Goal: Task Accomplishment & Management: Use online tool/utility

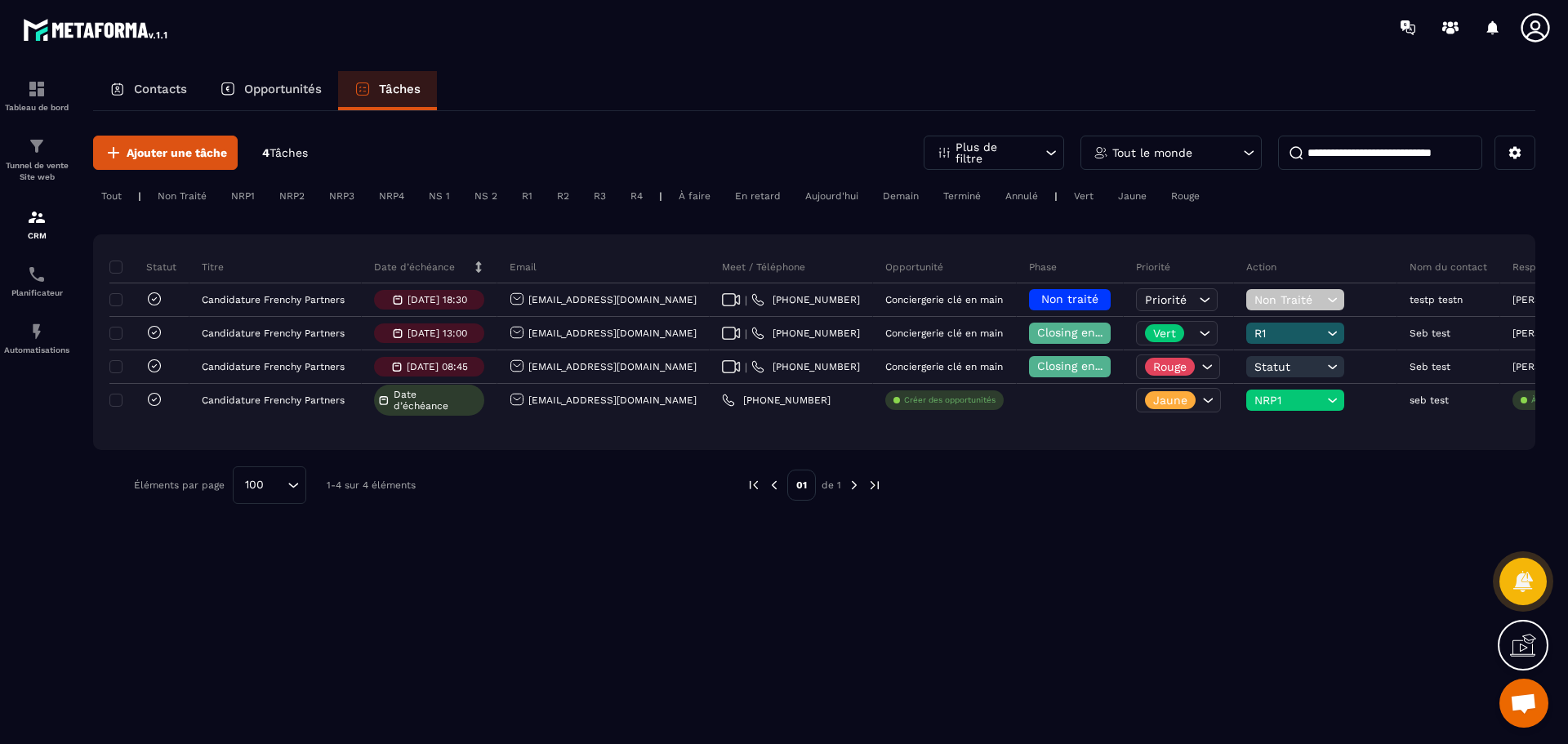
click at [1193, 151] on div "Tout le monde" at bounding box center [1171, 153] width 181 height 35
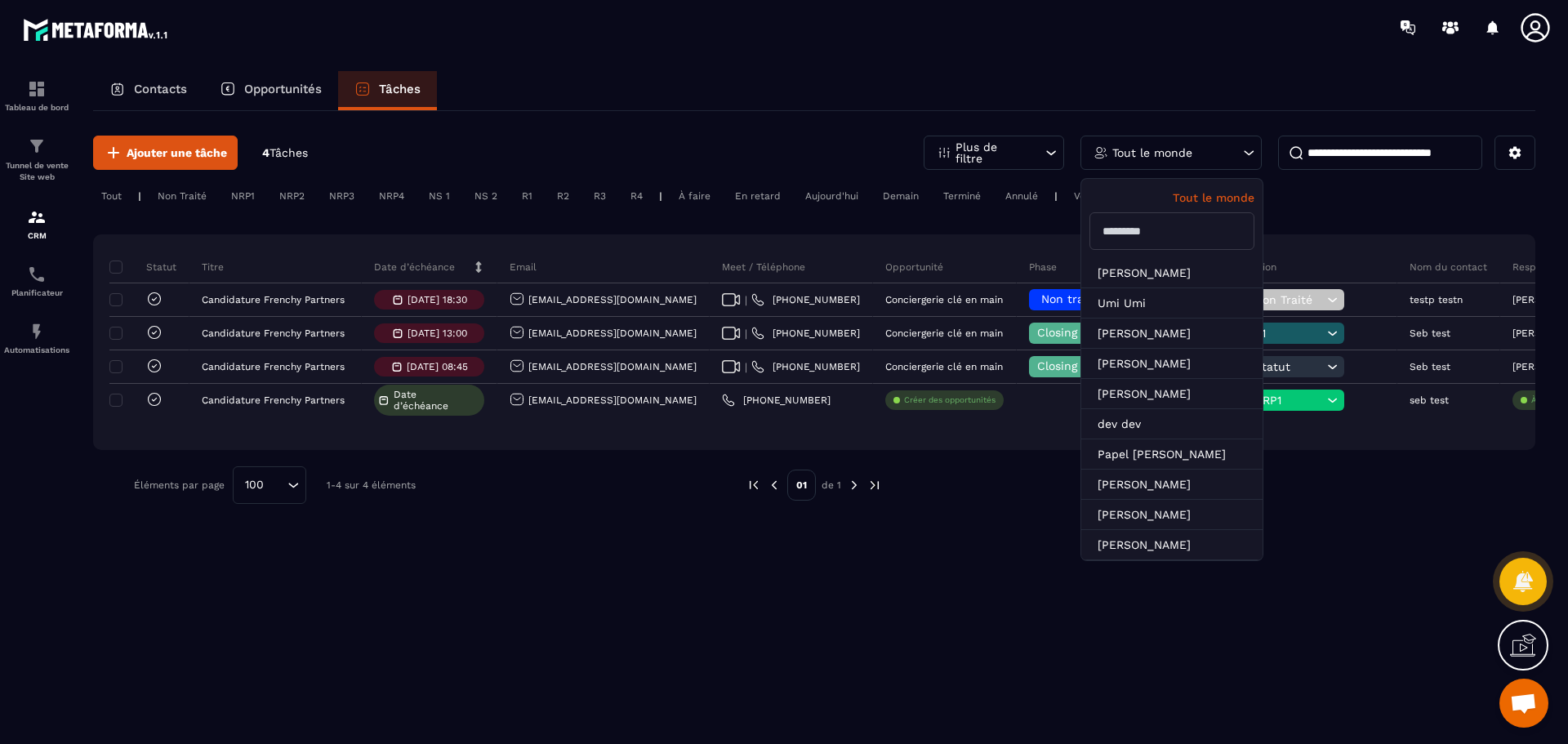
click at [1207, 196] on p "Tout le monde" at bounding box center [1172, 197] width 165 height 13
click at [931, 607] on div "Ajouter une tâche 4 Tâches Plus de filtre Tout le monde Tout le monde Lara D [P…" at bounding box center [814, 426] width 1442 height 630
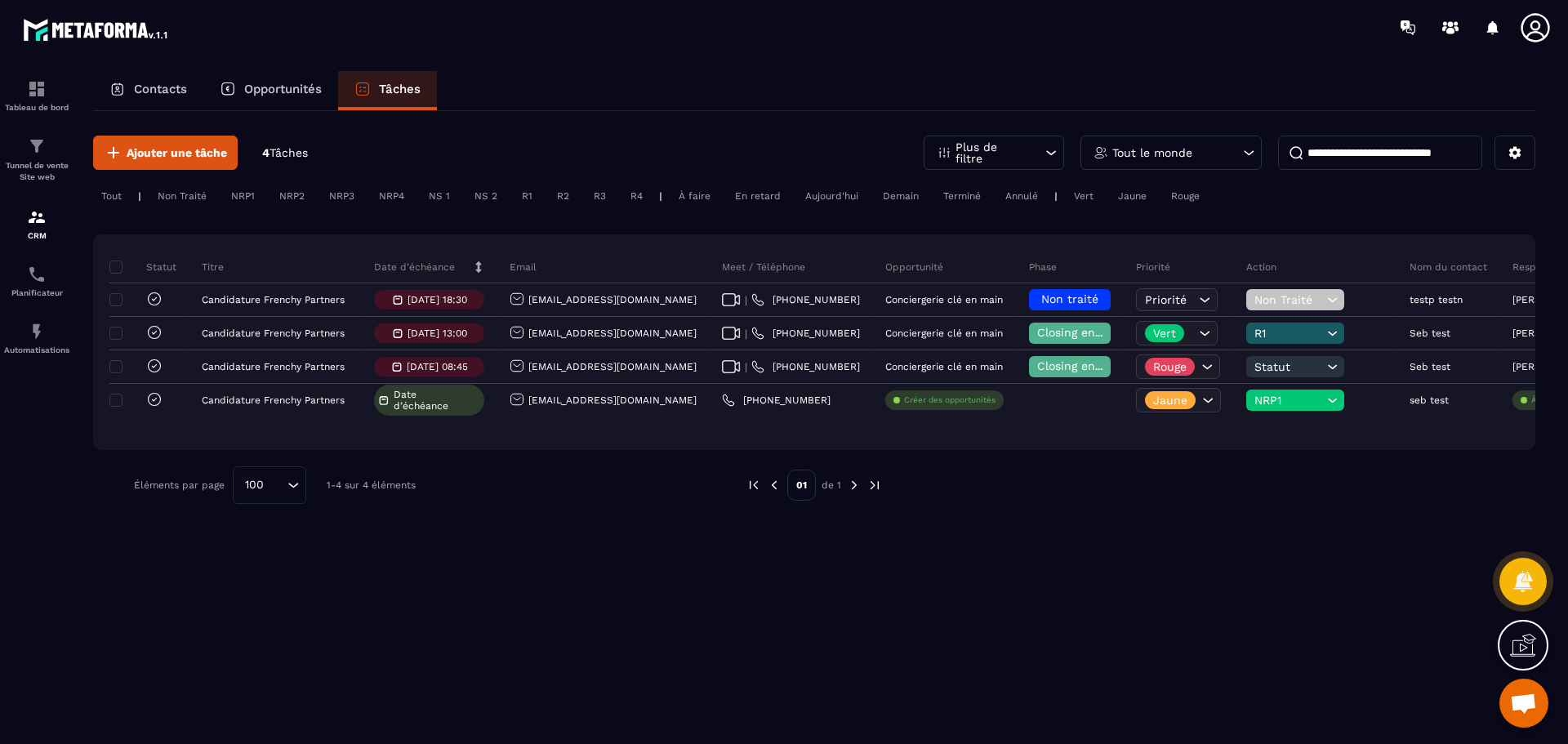
click at [295, 155] on span "Tâches" at bounding box center [288, 153] width 38 height 13
click at [286, 150] on span "Tâches" at bounding box center [288, 153] width 38 height 13
click at [185, 195] on div "Non Traité" at bounding box center [183, 196] width 66 height 20
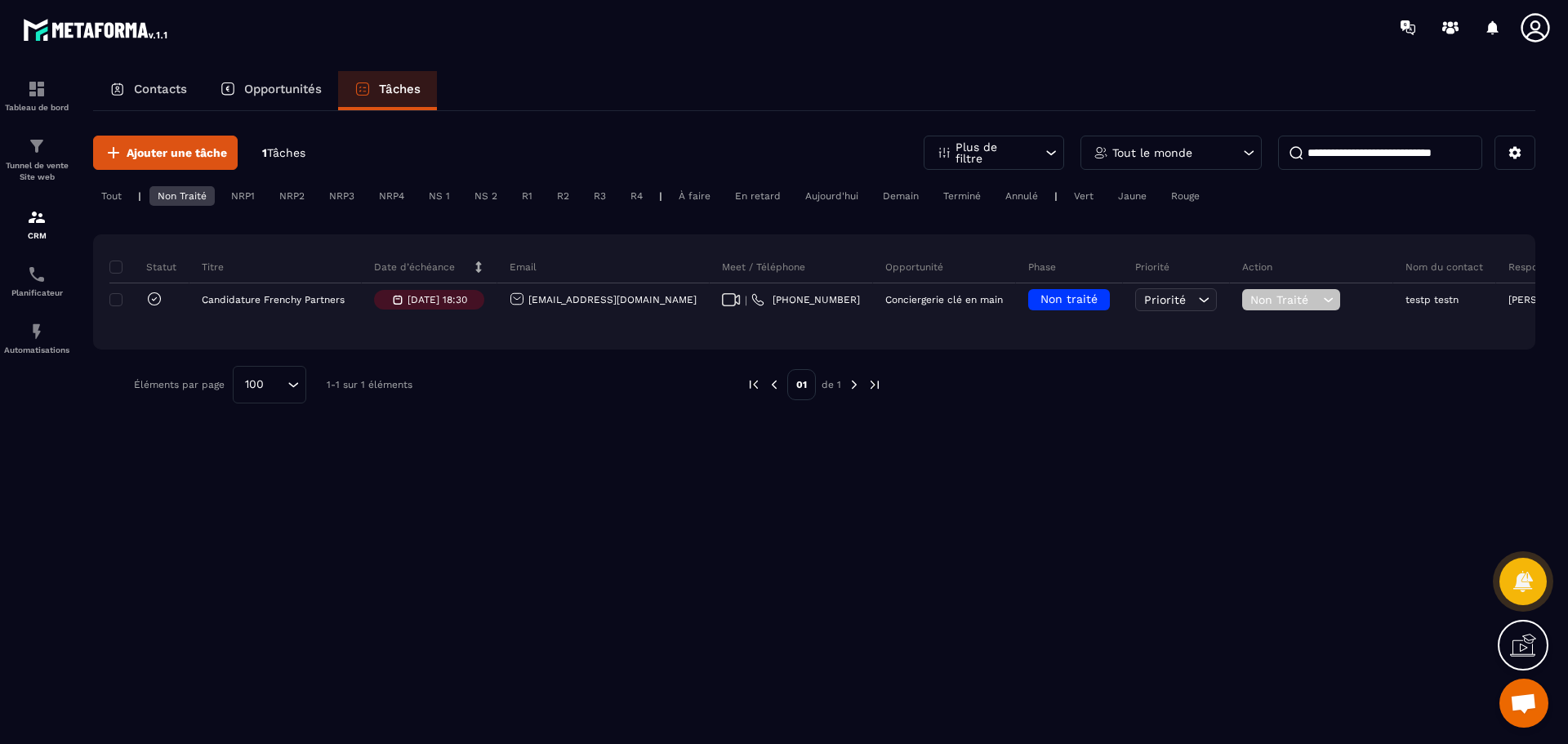
click at [242, 195] on div "NRP1" at bounding box center [242, 196] width 40 height 20
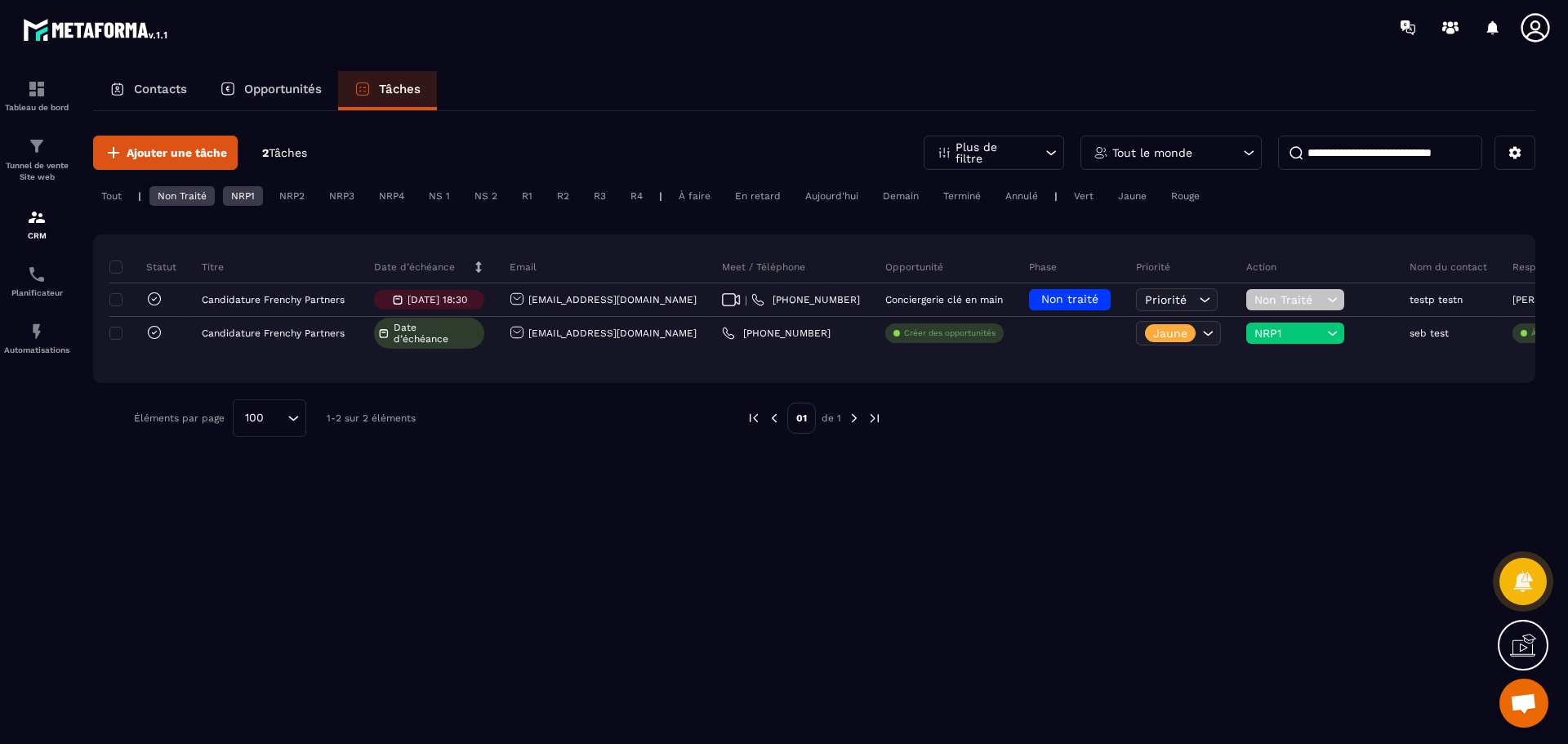
click at [301, 192] on div "NRP2" at bounding box center [292, 196] width 42 height 20
click at [338, 199] on div "NRP3" at bounding box center [341, 196] width 42 height 20
click at [385, 198] on div "NRP4" at bounding box center [391, 196] width 42 height 20
click at [433, 200] on div "NS 1" at bounding box center [439, 196] width 37 height 20
click at [490, 199] on div "NS 2" at bounding box center [486, 196] width 39 height 20
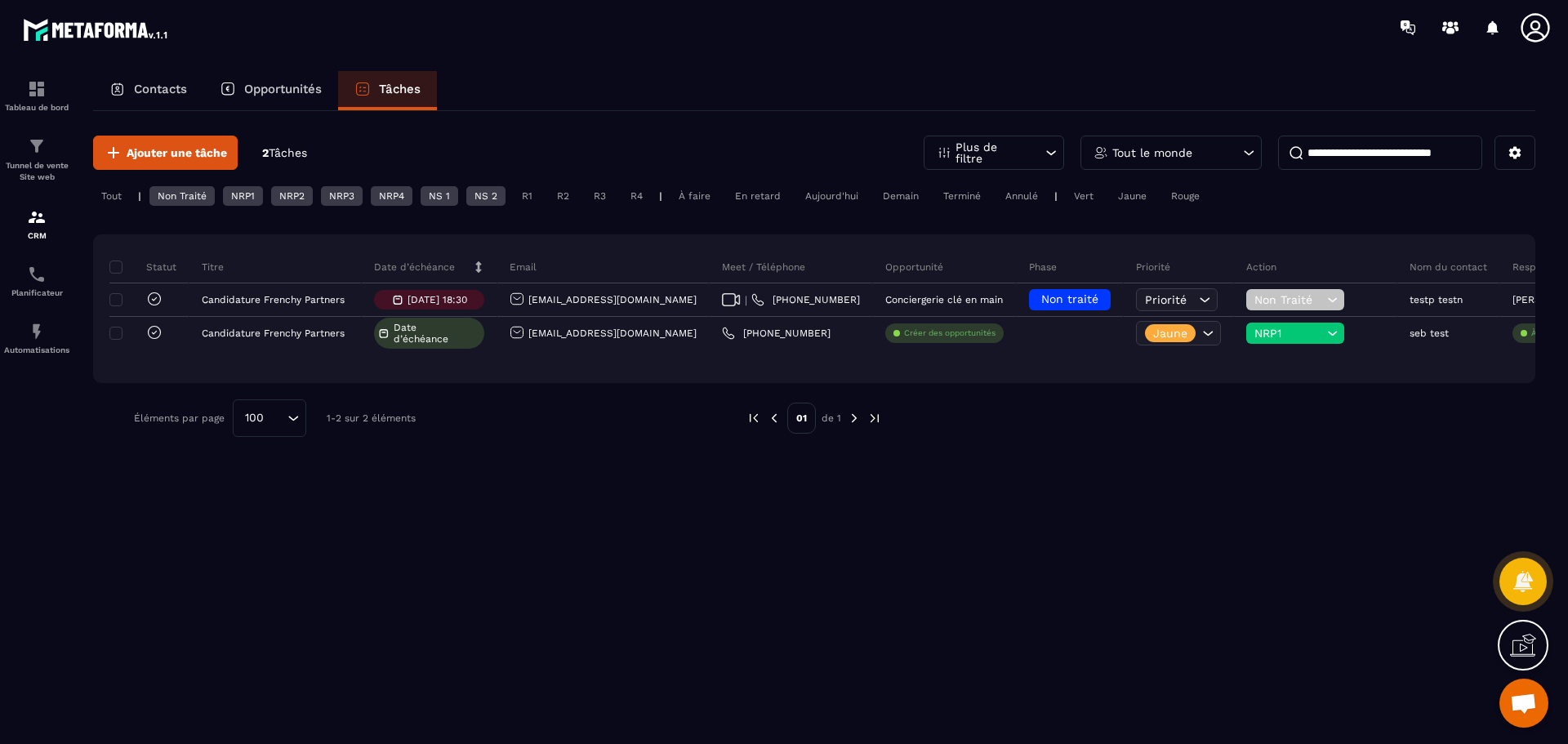
click at [529, 194] on div "R1" at bounding box center [527, 196] width 27 height 20
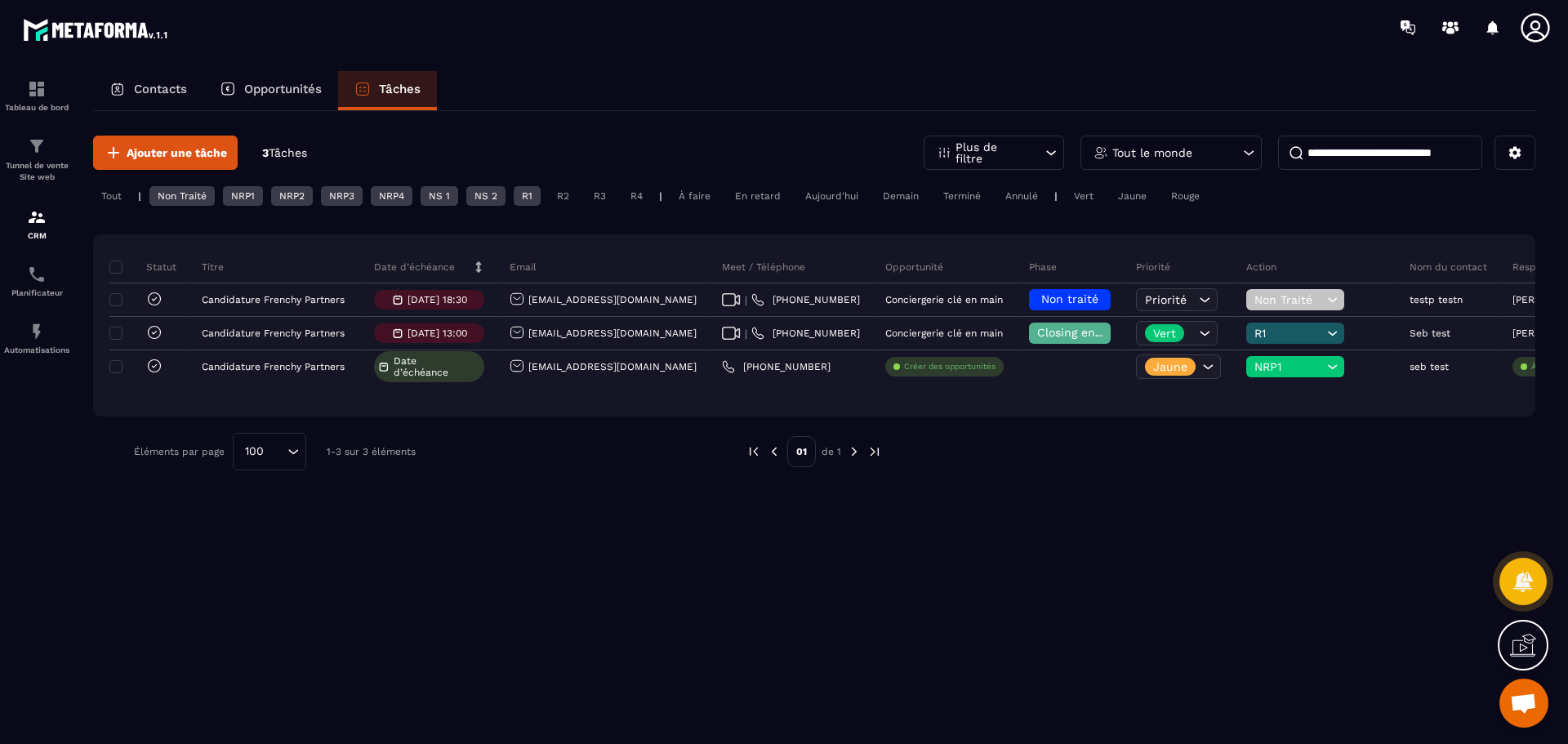
click at [572, 200] on div "R2" at bounding box center [563, 196] width 28 height 20
click at [566, 200] on div "R2" at bounding box center [563, 196] width 28 height 20
drag, startPoint x: 539, startPoint y: 197, endPoint x: 509, endPoint y: 195, distance: 30.1
click at [537, 195] on div "R1" at bounding box center [527, 196] width 27 height 20
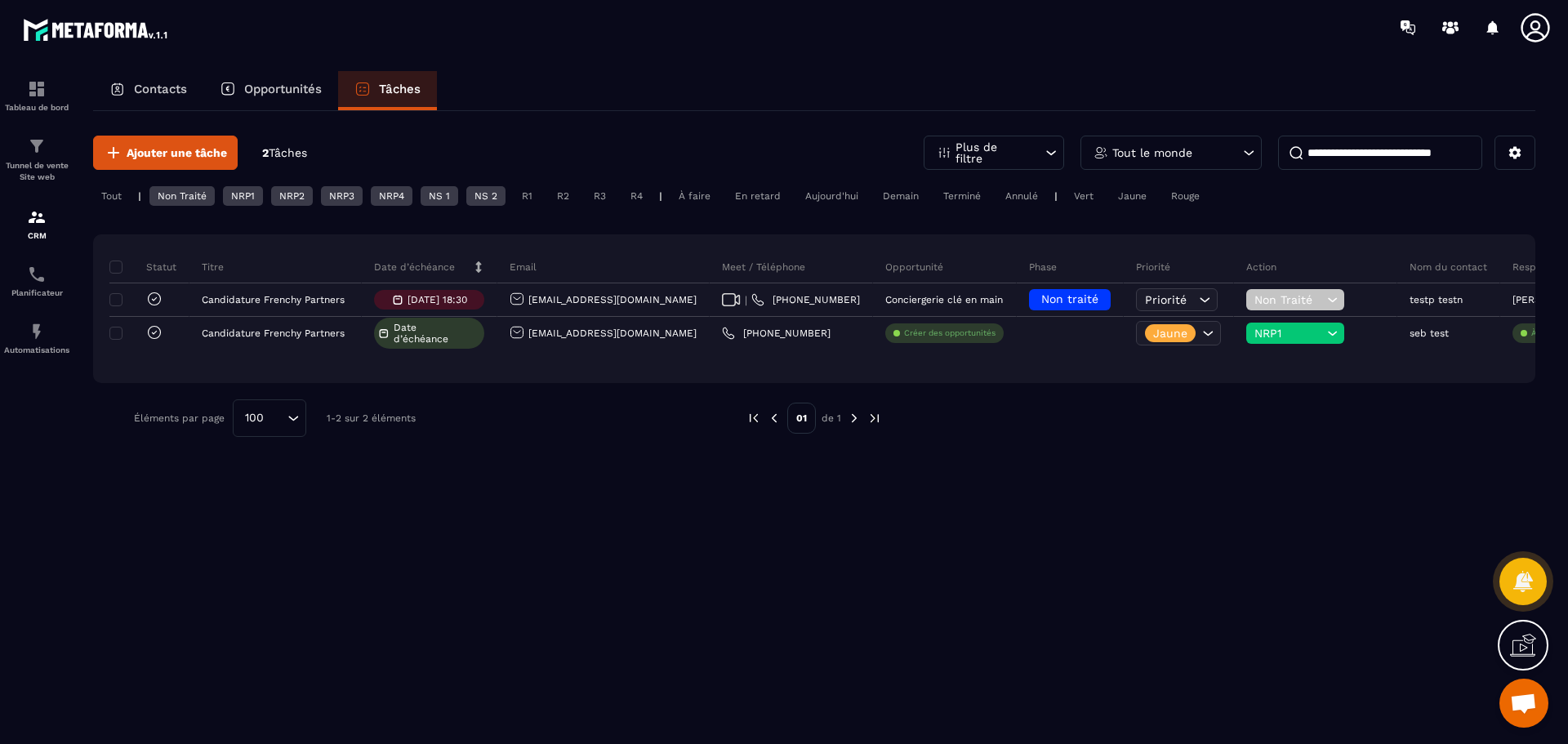
click at [467, 195] on div "NS 2" at bounding box center [486, 196] width 39 height 20
click at [424, 192] on div "NS 1" at bounding box center [439, 196] width 37 height 20
click at [389, 192] on div "NRP4" at bounding box center [391, 196] width 42 height 20
drag, startPoint x: 350, startPoint y: 192, endPoint x: 314, endPoint y: 193, distance: 36.0
click at [348, 192] on div "NRP3" at bounding box center [341, 196] width 42 height 20
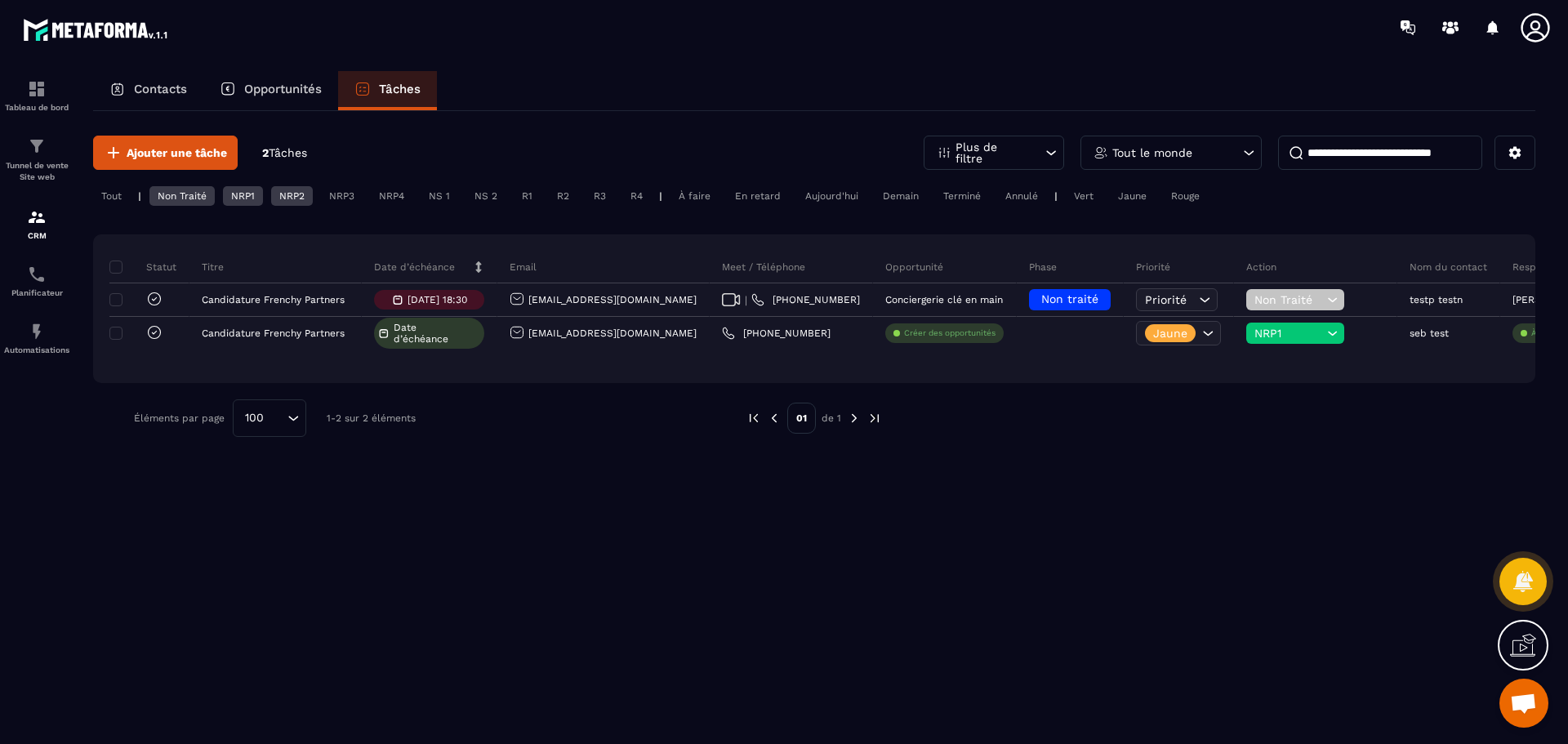
click at [297, 194] on div "NRP2" at bounding box center [292, 196] width 42 height 20
click at [240, 194] on div "NRP1" at bounding box center [242, 196] width 40 height 20
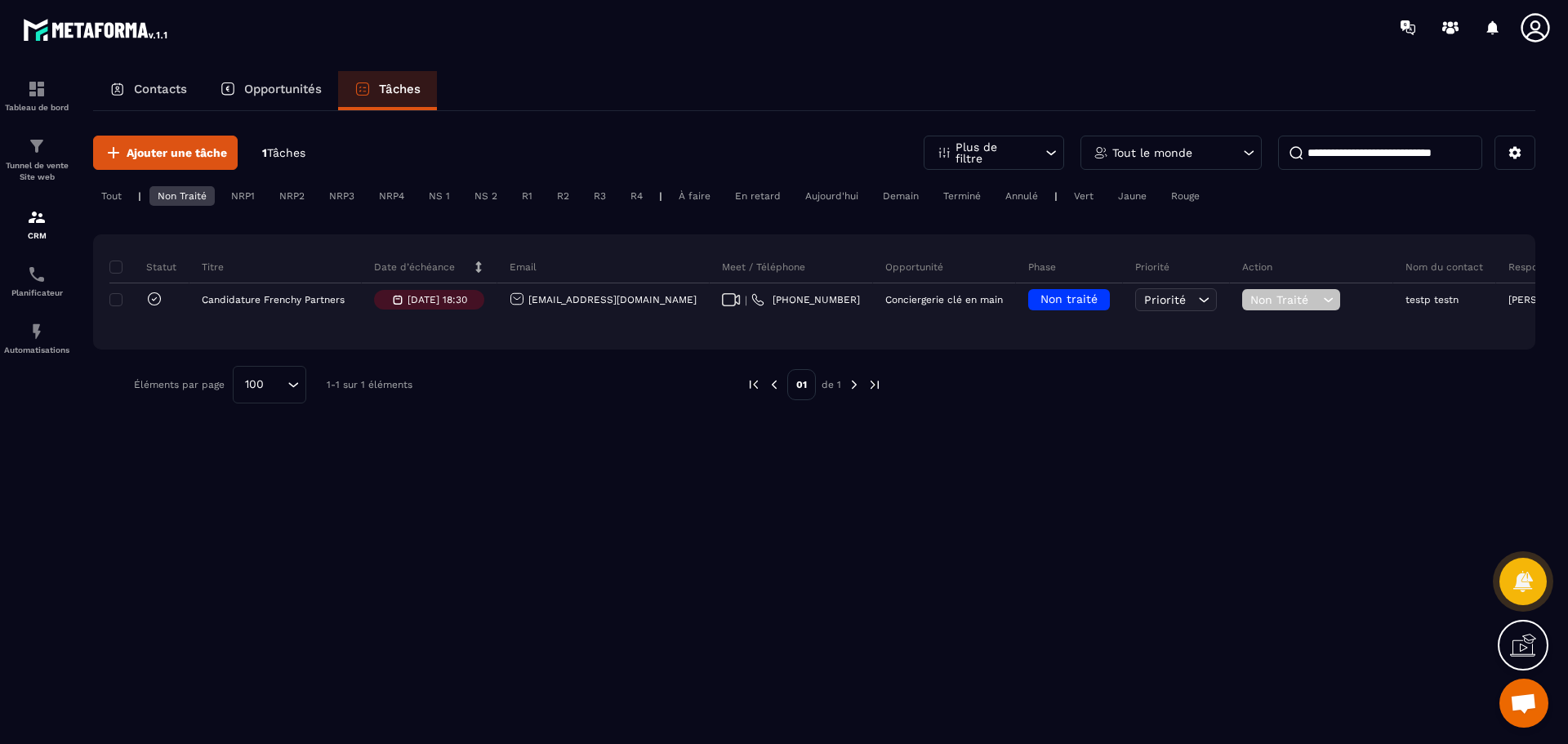
click at [200, 191] on div "Non Traité" at bounding box center [183, 196] width 66 height 20
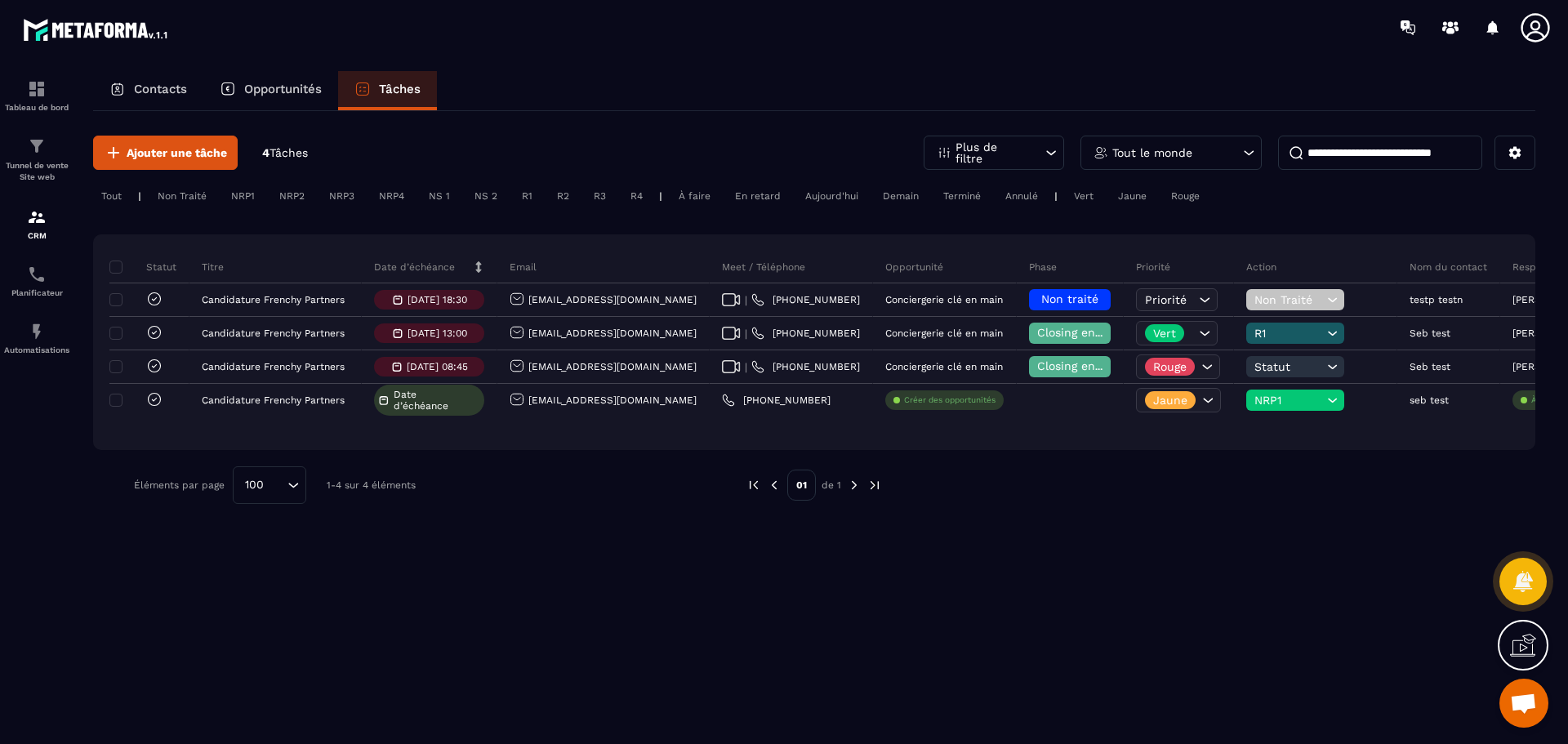
drag, startPoint x: 561, startPoint y: 193, endPoint x: 564, endPoint y: 202, distance: 9.5
click at [564, 193] on div "R2" at bounding box center [563, 196] width 28 height 20
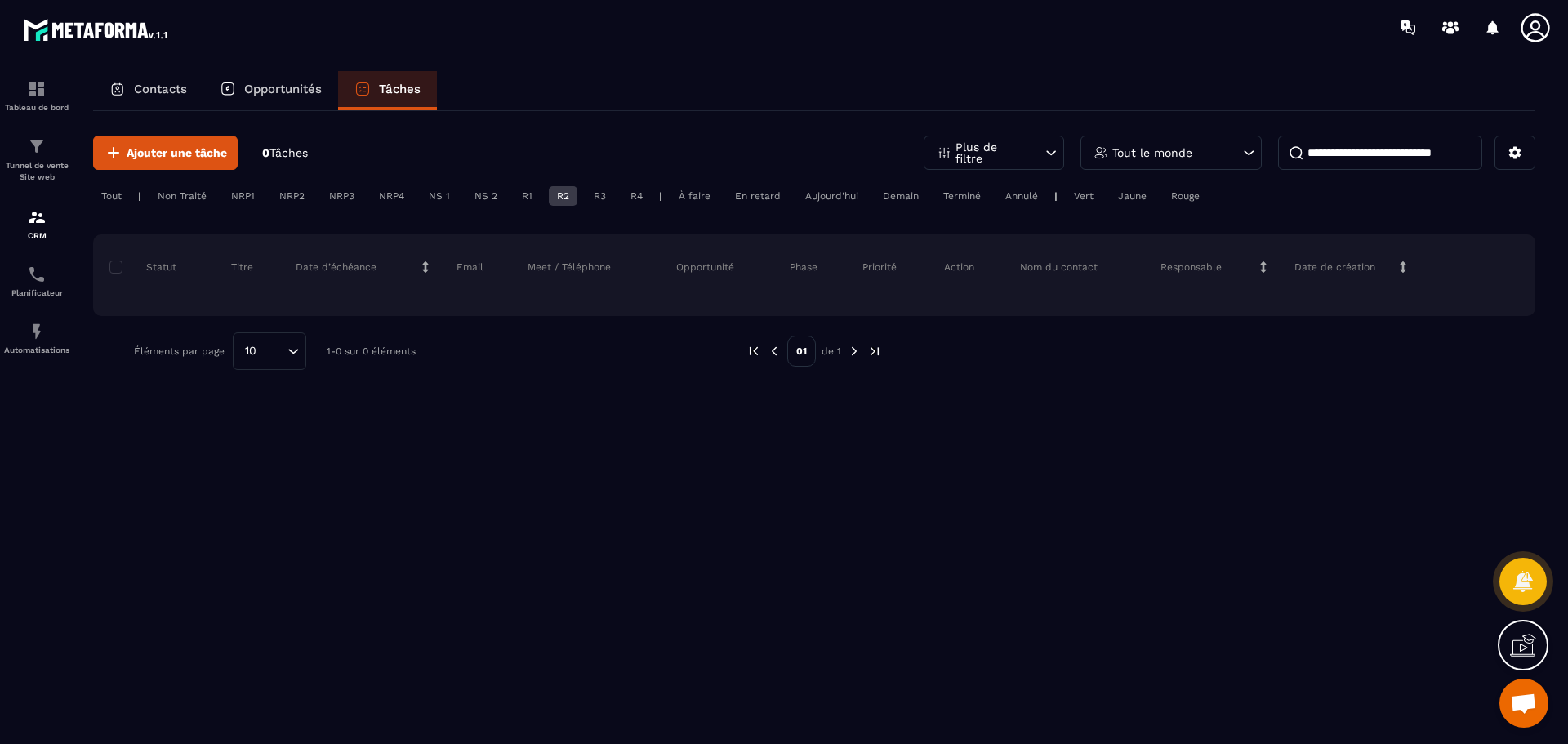
click at [560, 191] on div "R2" at bounding box center [563, 196] width 28 height 20
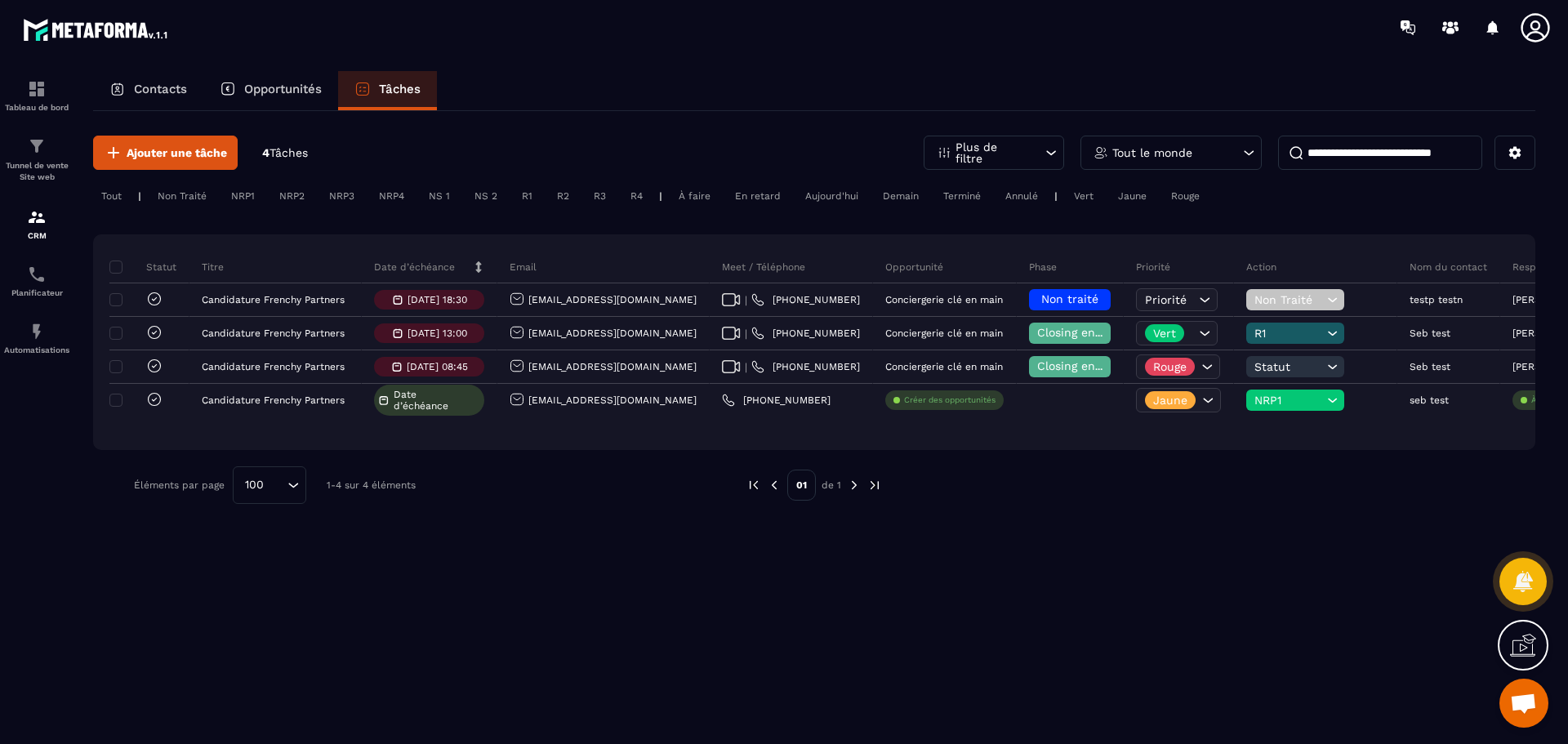
click at [521, 200] on div "R1" at bounding box center [527, 196] width 27 height 20
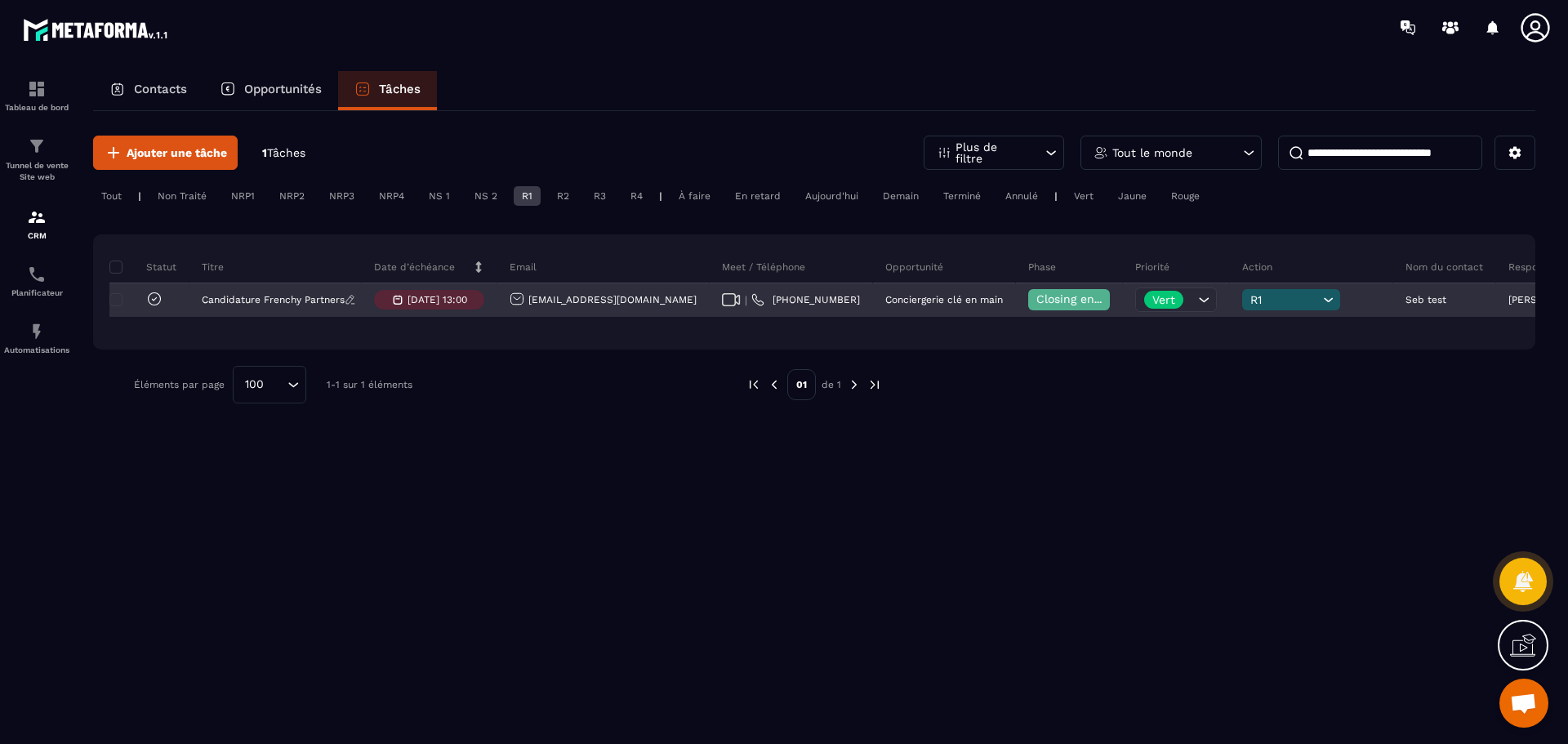
click at [284, 296] on p "Candidature Frenchy Partners" at bounding box center [272, 299] width 143 height 12
